Goal: Transaction & Acquisition: Purchase product/service

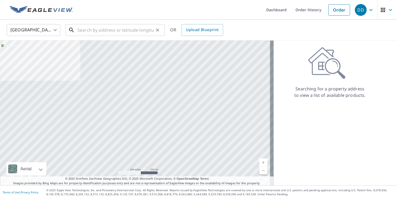
click at [127, 32] on input "text" at bounding box center [115, 30] width 76 height 15
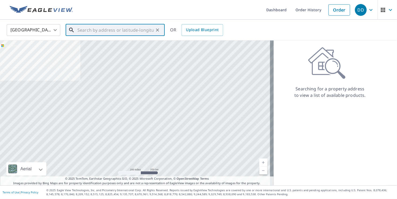
paste input "[STREET_ADDRESS]"
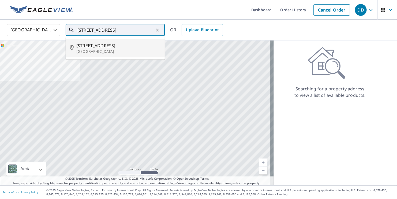
click at [108, 43] on span "[STREET_ADDRESS]" at bounding box center [118, 45] width 84 height 6
type input "[STREET_ADDRESS]"
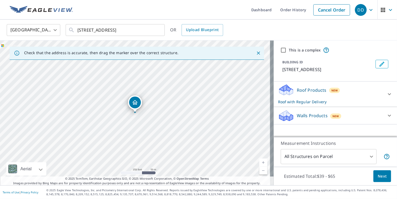
click at [291, 51] on label "This is a complex" at bounding box center [305, 49] width 32 height 5
click at [287, 51] on input "This is a complex" at bounding box center [283, 50] width 6 height 6
checkbox input "true"
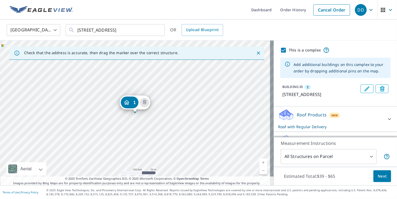
scroll to position [18, 0]
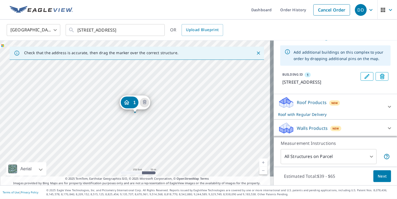
click at [347, 106] on div "Roof Products New Roof with Regular Delivery" at bounding box center [330, 106] width 105 height 21
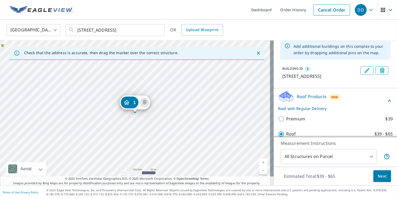
scroll to position [60, 0]
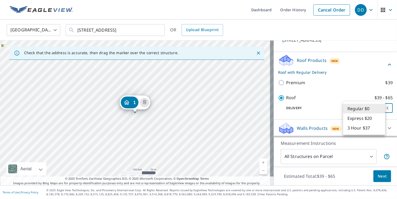
click at [357, 110] on body "DD DD Dashboard Order History Cancel Order DD [GEOGRAPHIC_DATA] [GEOGRAPHIC_DAT…" at bounding box center [198, 99] width 397 height 199
click at [357, 127] on li "3 Hour $37" at bounding box center [364, 128] width 42 height 10
type input "7"
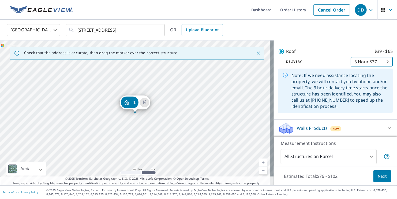
scroll to position [107, 0]
click at [378, 175] on span "Next" at bounding box center [382, 176] width 9 height 7
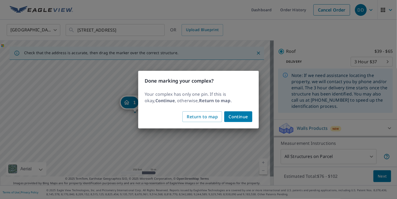
click at [229, 117] on span "Continue" at bounding box center [239, 117] width 20 height 8
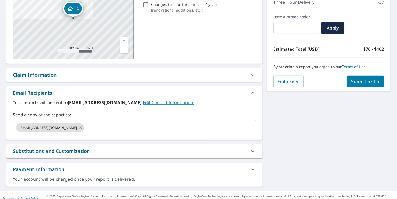
scroll to position [85, 0]
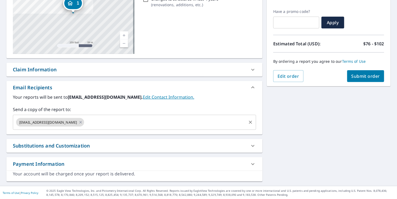
click at [120, 124] on input "text" at bounding box center [165, 122] width 161 height 10
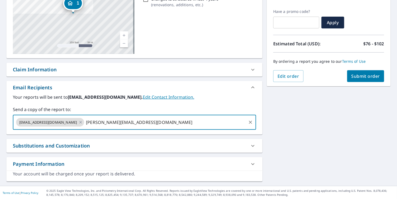
type input "[PERSON_NAME][EMAIL_ADDRESS][DOMAIN_NAME]"
click at [118, 149] on div "Substitutions and Customization" at bounding box center [134, 146] width 256 height 14
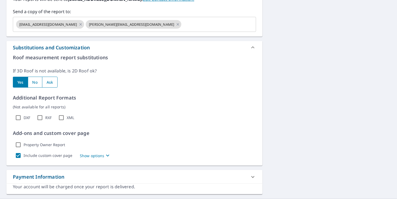
scroll to position [195, 0]
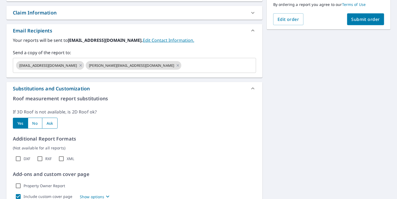
click at [103, 88] on div "Substitutions and Customization" at bounding box center [130, 88] width 234 height 7
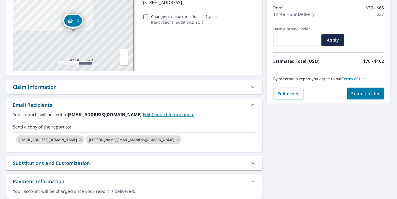
scroll to position [58, 0]
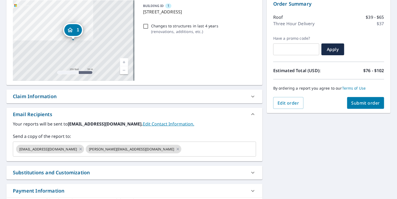
click at [157, 93] on div "Claim Information" at bounding box center [130, 96] width 234 height 7
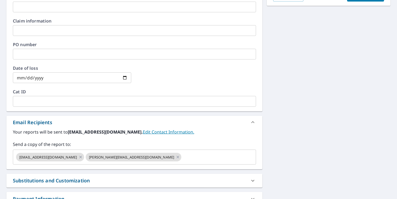
scroll to position [4, 0]
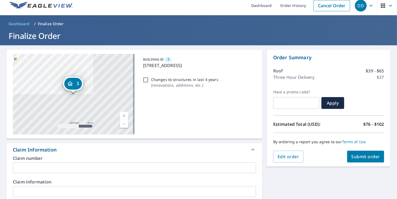
click at [139, 151] on div "Claim Information" at bounding box center [130, 149] width 234 height 7
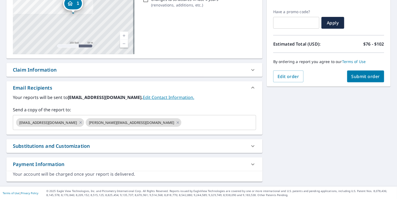
scroll to position [85, 0]
click at [155, 167] on div "Payment Information" at bounding box center [130, 163] width 234 height 7
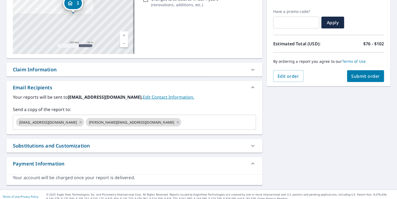
click at [155, 163] on div "Payment Information" at bounding box center [130, 163] width 234 height 7
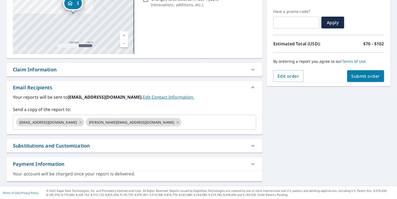
scroll to position [0, 0]
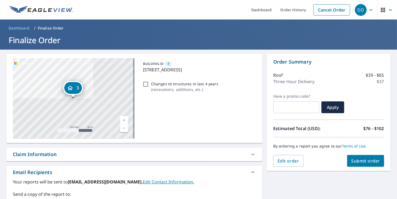
click at [363, 160] on span "Submit order" at bounding box center [366, 161] width 29 height 6
checkbox input "true"
